Goal: Navigation & Orientation: Find specific page/section

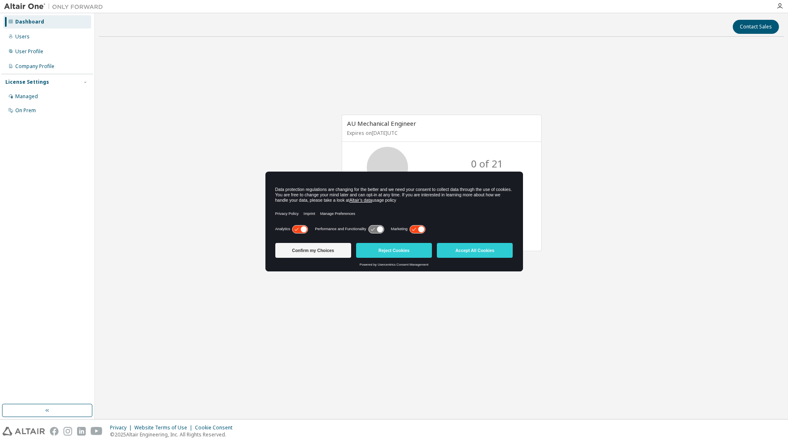
click at [576, 168] on div "AU Mechanical Engineer Expires on [DATE] UTC 0 of 21 ALTAIR UNITS USED 0 of 1 C…" at bounding box center [441, 187] width 685 height 288
click at [45, 37] on div "Users" at bounding box center [47, 36] width 88 height 13
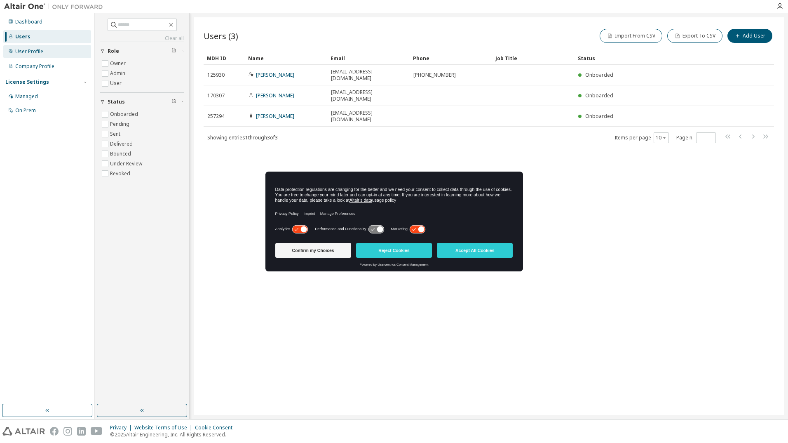
click at [38, 49] on div "User Profile" at bounding box center [29, 51] width 28 height 7
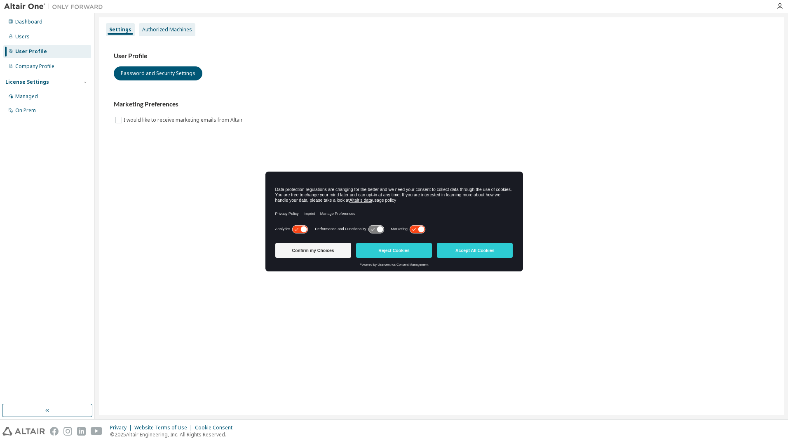
click at [169, 32] on div "Authorized Machines" at bounding box center [167, 29] width 50 height 7
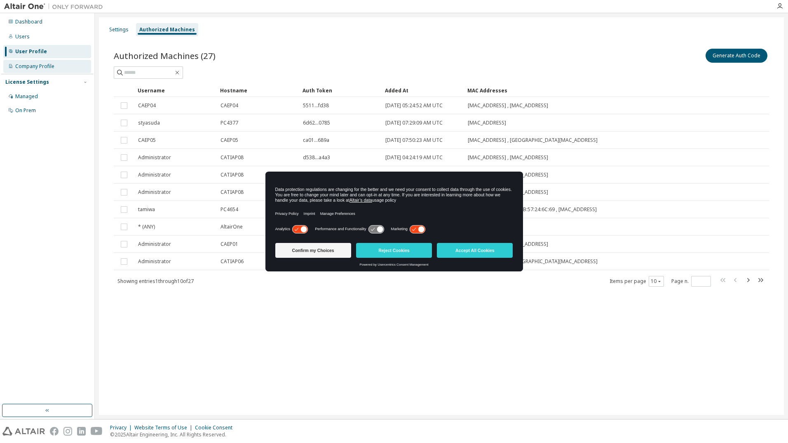
click at [37, 68] on div "Company Profile" at bounding box center [34, 66] width 39 height 7
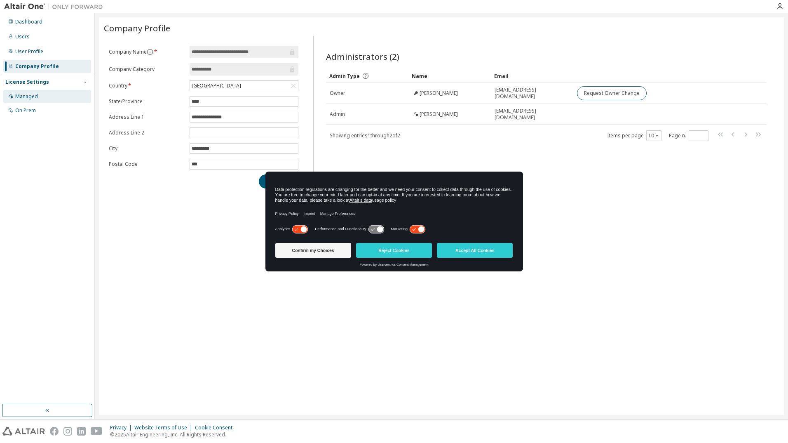
click at [39, 90] on div "Managed" at bounding box center [47, 96] width 88 height 13
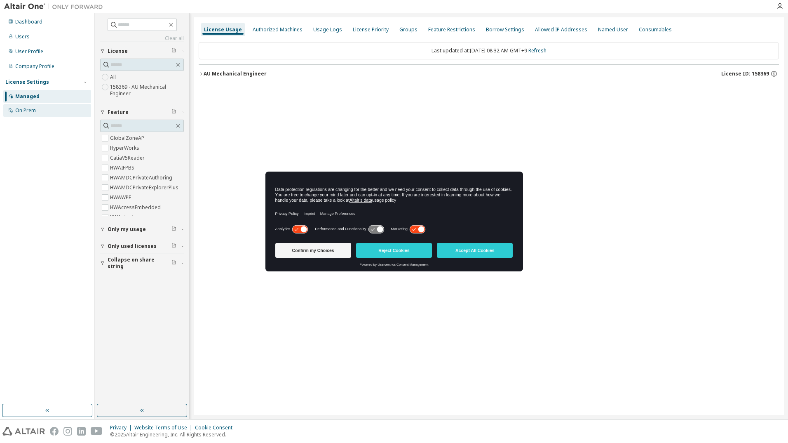
click at [43, 111] on div "On Prem" at bounding box center [47, 110] width 88 height 13
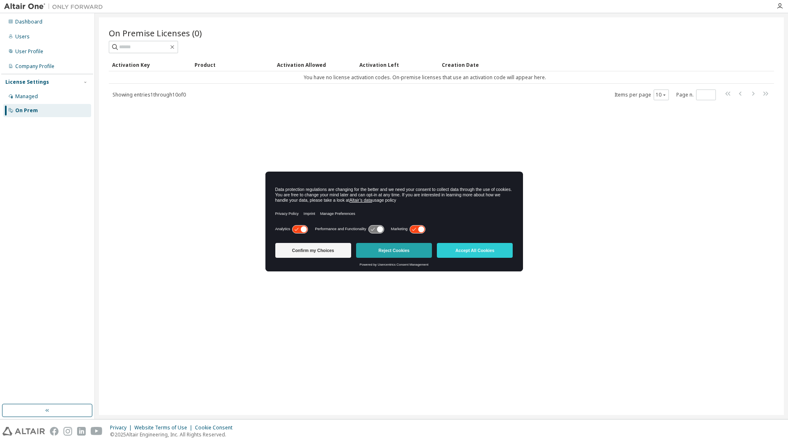
click at [417, 247] on button "Reject Cookies" at bounding box center [394, 250] width 76 height 15
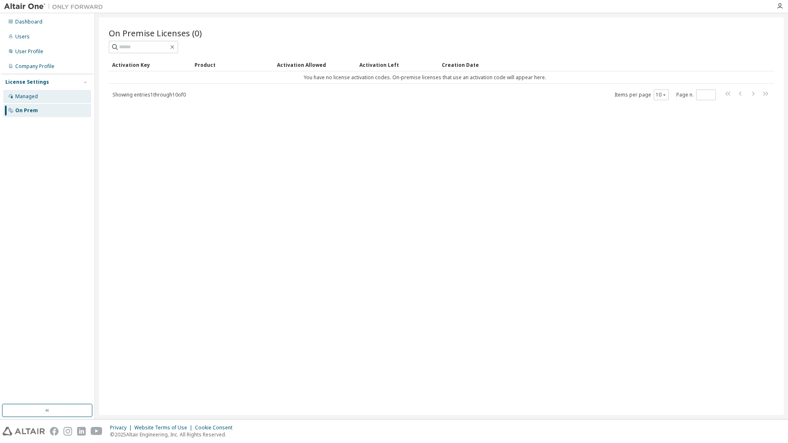
click at [38, 100] on div "Managed" at bounding box center [47, 96] width 88 height 13
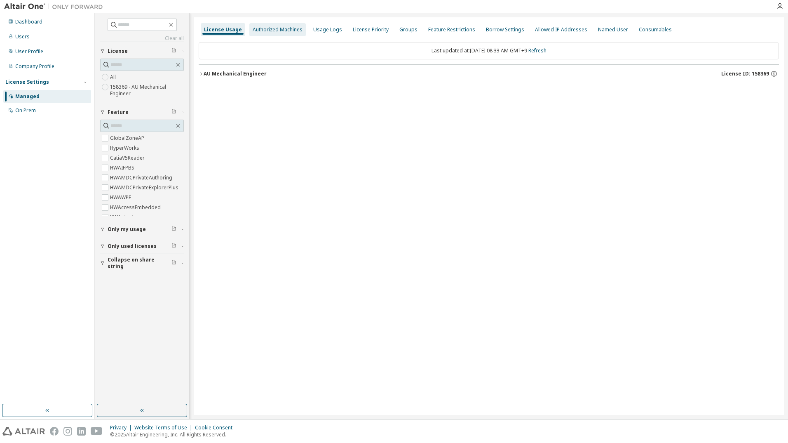
click at [285, 31] on div "Authorized Machines" at bounding box center [278, 29] width 50 height 7
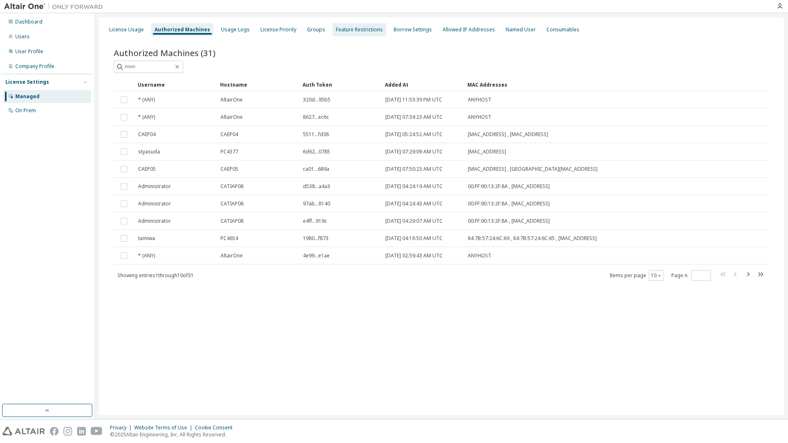
click at [337, 32] on div "Feature Restrictions" at bounding box center [359, 29] width 47 height 7
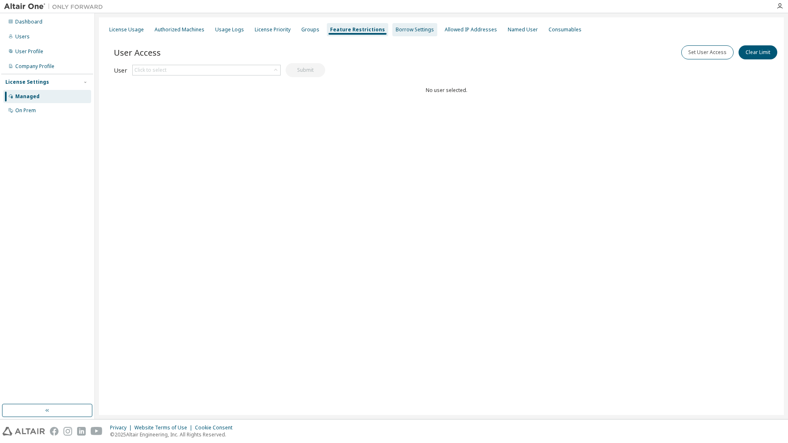
click at [419, 32] on div "Borrow Settings" at bounding box center [415, 29] width 38 height 7
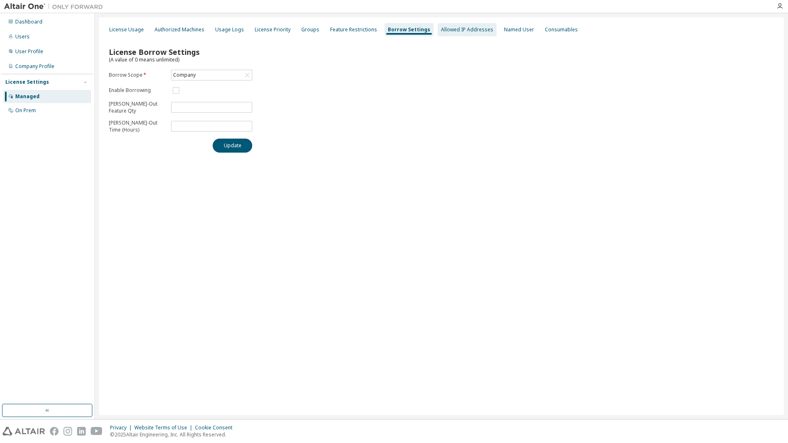
click at [441, 31] on div "Allowed IP Addresses" at bounding box center [467, 29] width 52 height 7
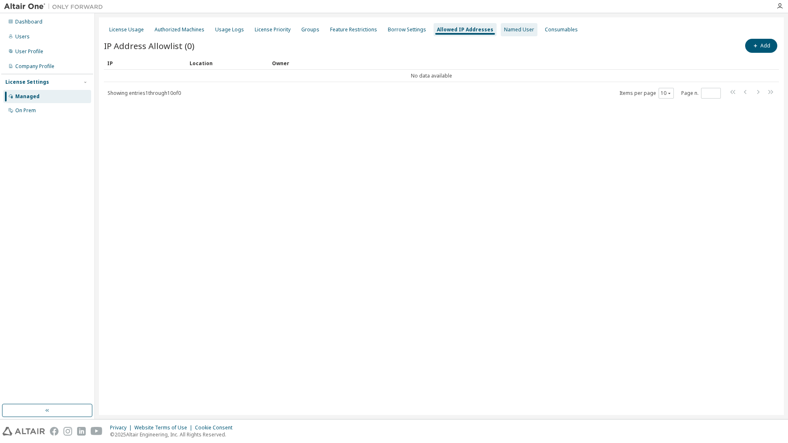
click at [501, 34] on div "Named User" at bounding box center [519, 29] width 37 height 13
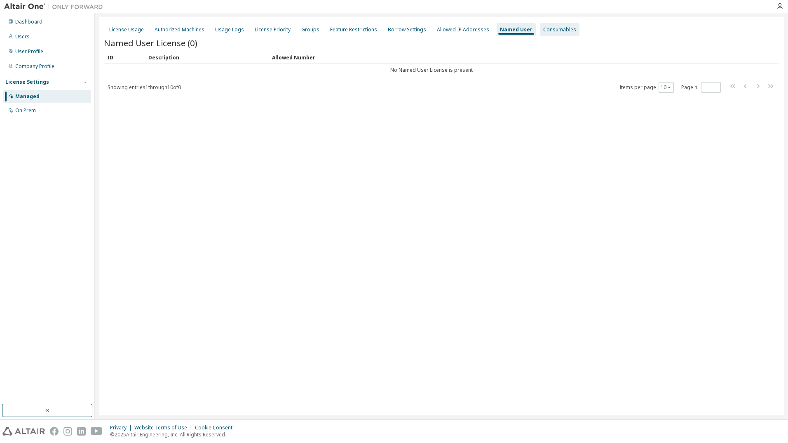
click at [549, 33] on div "Consumables" at bounding box center [559, 29] width 33 height 7
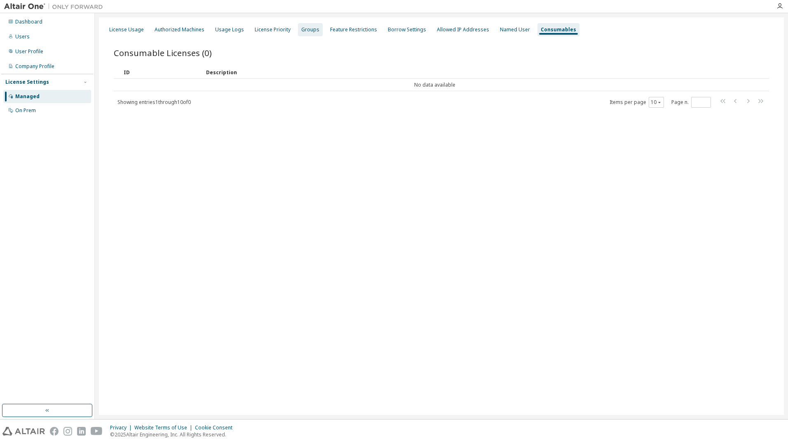
click at [305, 29] on div "Groups" at bounding box center [310, 29] width 18 height 7
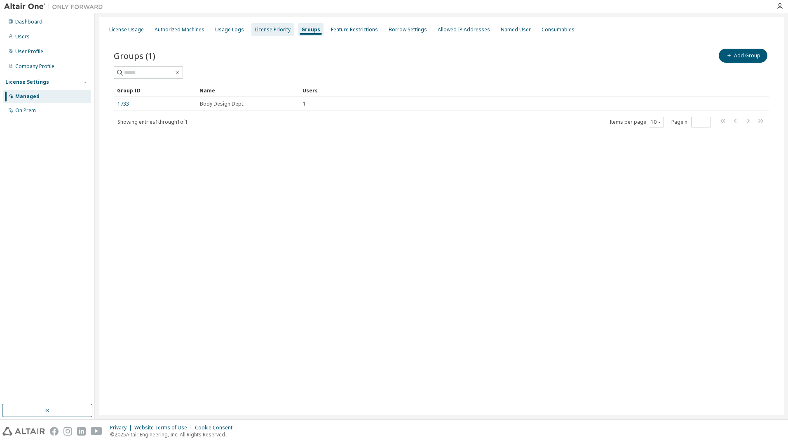
click at [251, 30] on div "License Priority" at bounding box center [272, 29] width 42 height 13
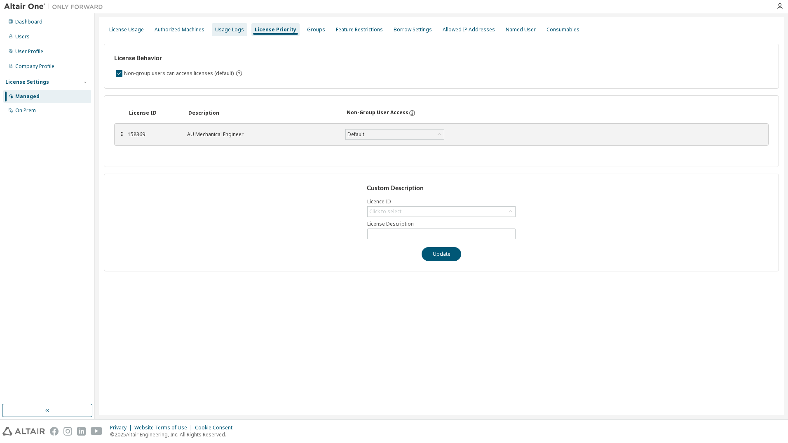
click at [228, 30] on div "Usage Logs" at bounding box center [229, 29] width 29 height 7
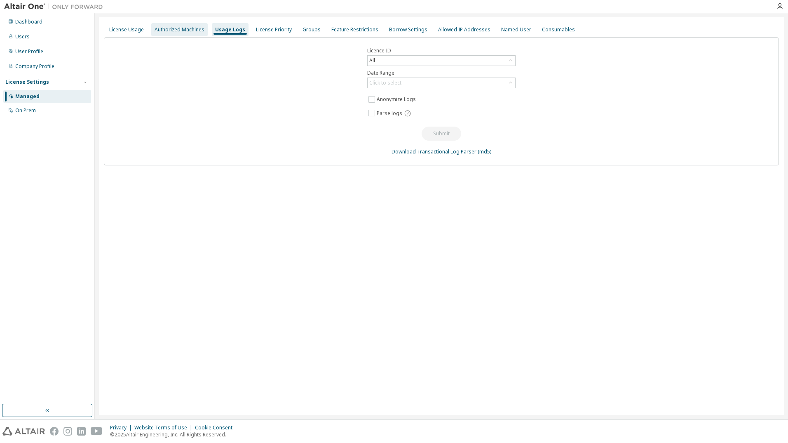
click at [185, 31] on div "Authorized Machines" at bounding box center [180, 29] width 50 height 7
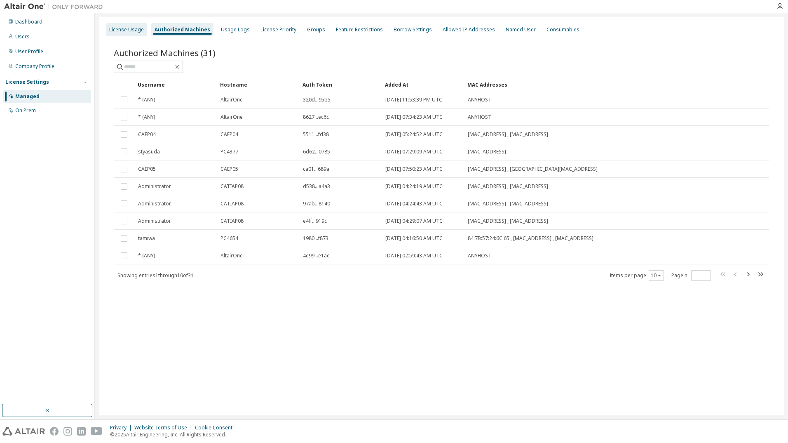
click at [136, 31] on div "License Usage" at bounding box center [126, 29] width 35 height 7
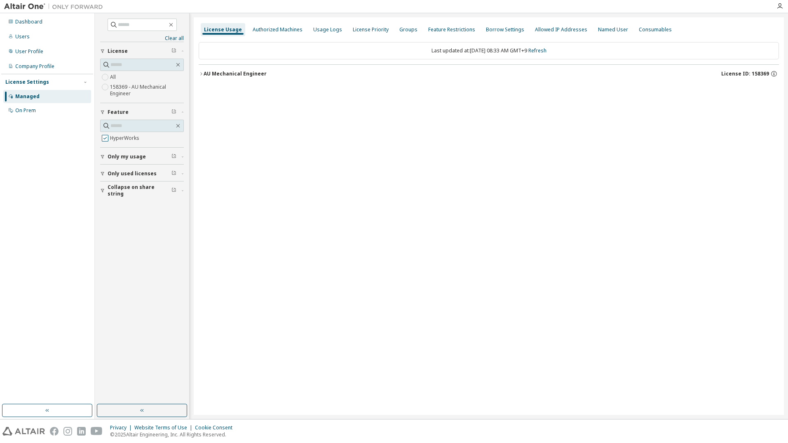
click at [104, 147] on div "HyperWorks" at bounding box center [142, 134] width 84 height 28
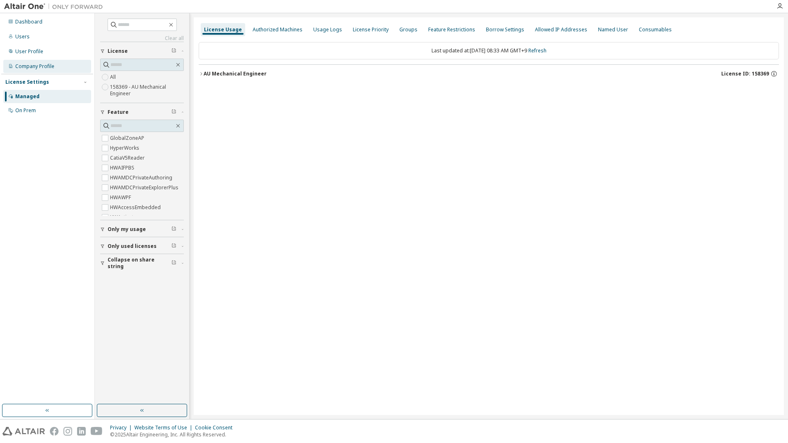
click at [45, 64] on div "Company Profile" at bounding box center [34, 66] width 39 height 7
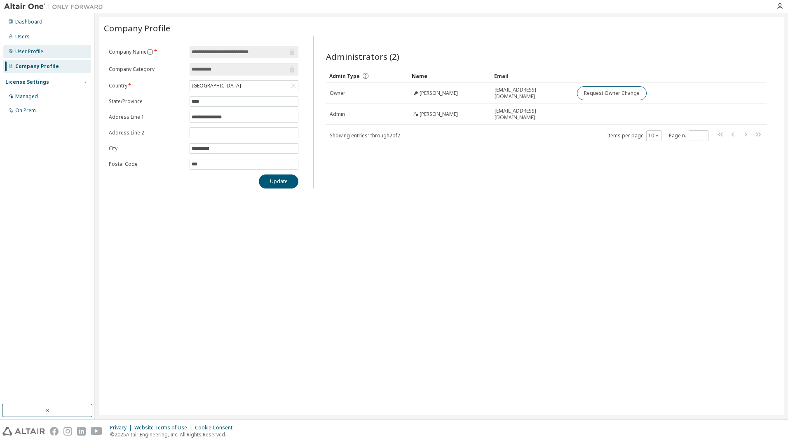
click at [49, 52] on div "User Profile" at bounding box center [47, 51] width 88 height 13
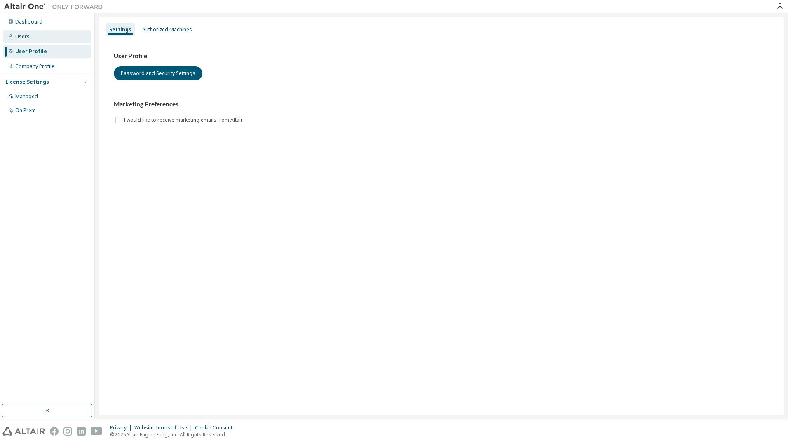
click at [52, 38] on div "Users" at bounding box center [47, 36] width 88 height 13
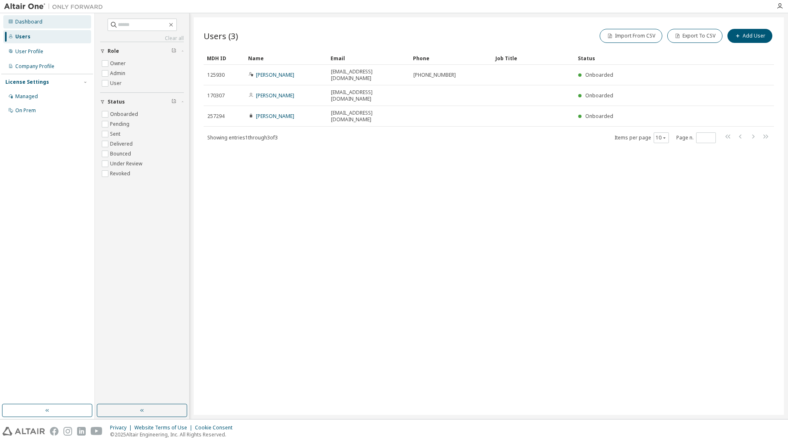
click at [53, 22] on div "Dashboard" at bounding box center [47, 21] width 88 height 13
